Goal: Task Accomplishment & Management: Manage account settings

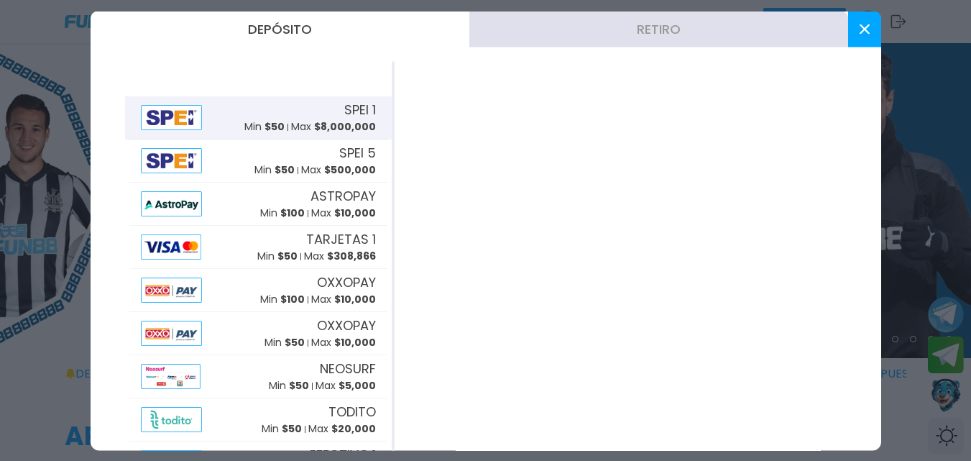
click at [294, 121] on p "Max $ 8,000,000" at bounding box center [333, 126] width 85 height 15
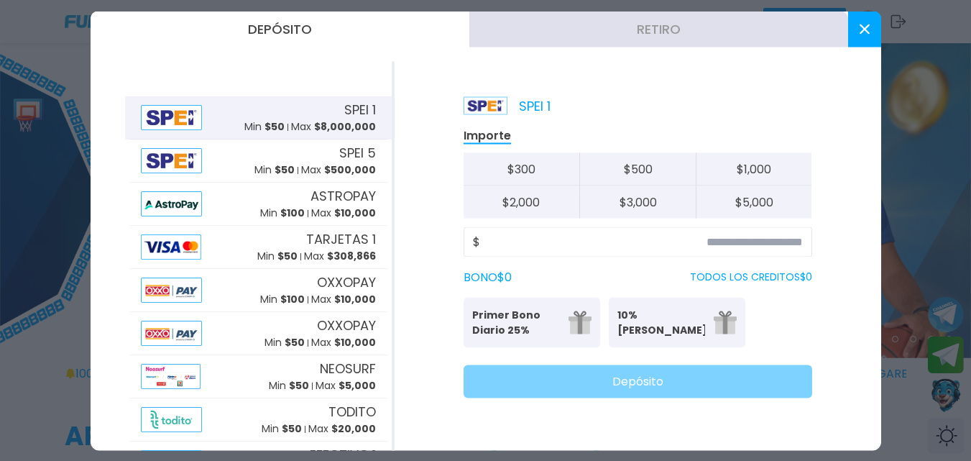
click at [859, 29] on icon at bounding box center [864, 29] width 10 height 10
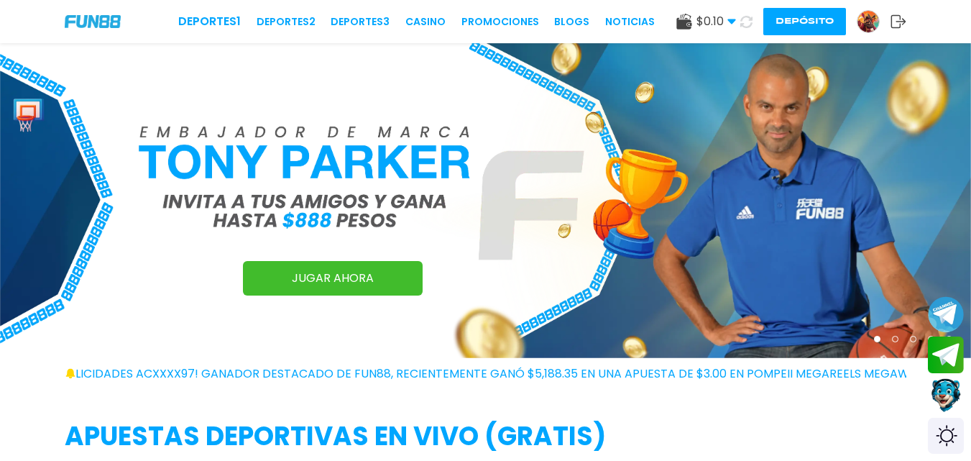
click at [866, 25] on img at bounding box center [868, 22] width 22 height 22
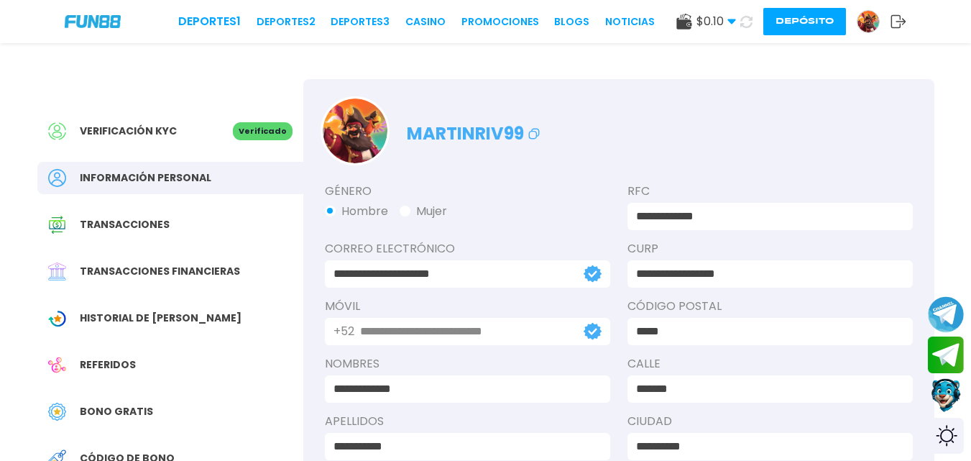
click at [793, 17] on button "Depósito" at bounding box center [804, 21] width 83 height 27
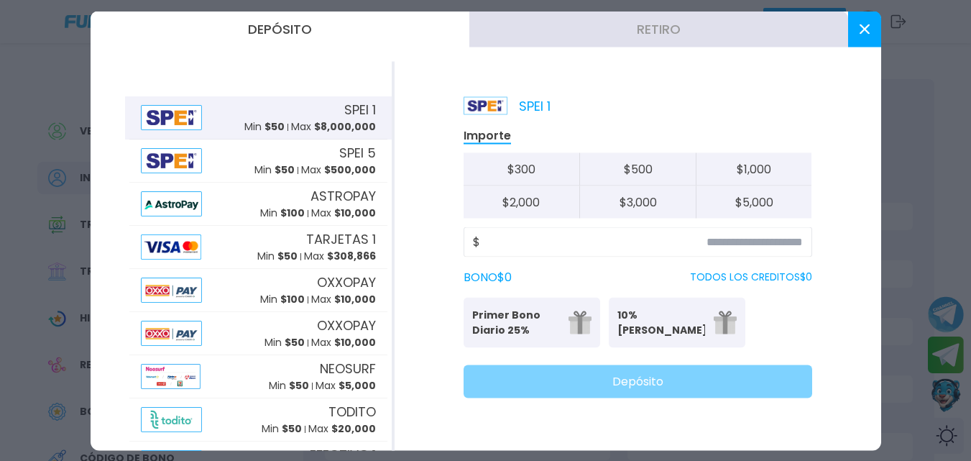
click at [665, 41] on button "Retiro" at bounding box center [658, 29] width 379 height 36
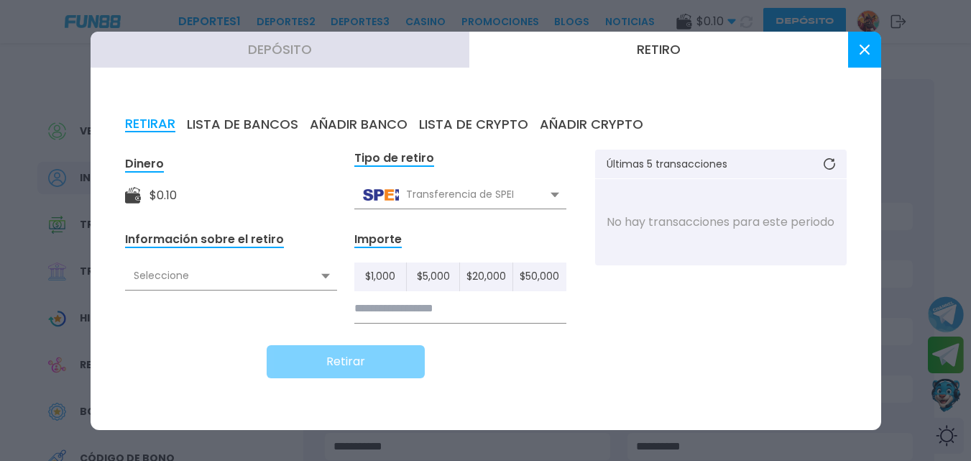
click at [423, 195] on div "Transferencia de SPEI" at bounding box center [460, 194] width 212 height 27
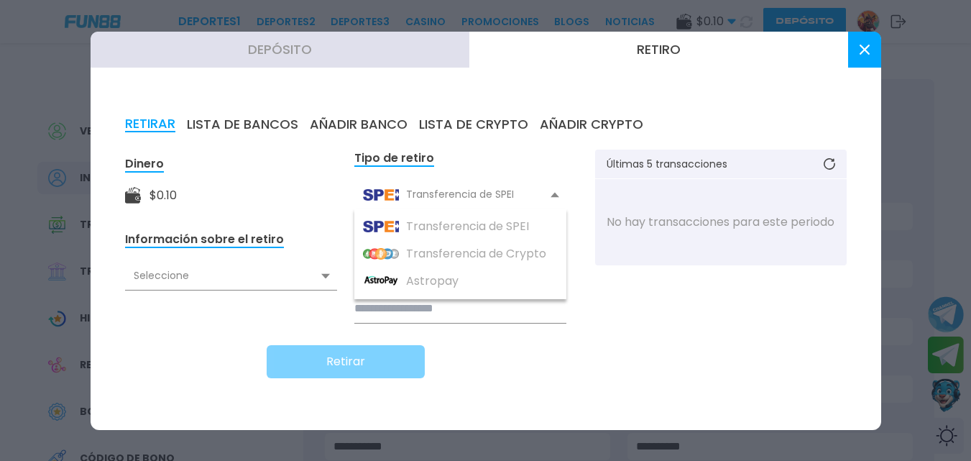
click at [423, 195] on div "Transferencia de SPEI" at bounding box center [460, 194] width 212 height 27
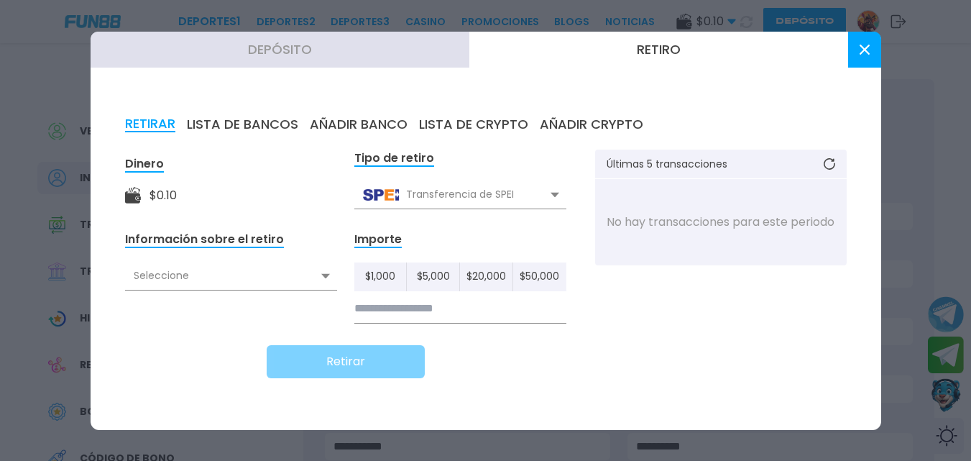
click at [276, 278] on div "Seleccione" at bounding box center [231, 275] width 212 height 27
